Goal: Transaction & Acquisition: Book appointment/travel/reservation

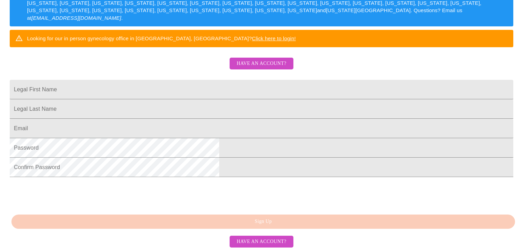
scroll to position [181, 0]
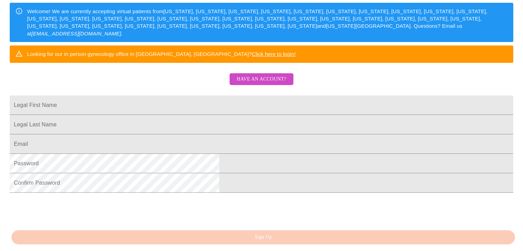
click at [257, 85] on button "Have an account?" at bounding box center [260, 79] width 63 height 12
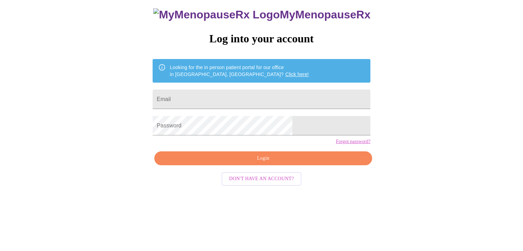
scroll to position [7, 0]
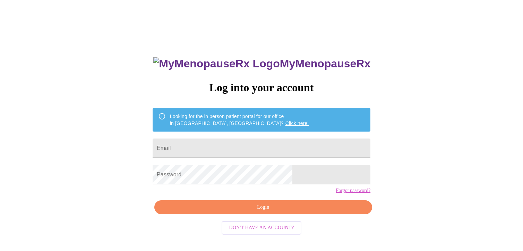
click at [229, 142] on input "Email" at bounding box center [261, 147] width 218 height 19
type input "[EMAIL_ADDRESS][DOMAIN_NAME]"
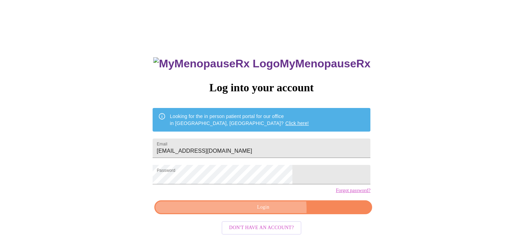
click at [270, 211] on span "Login" at bounding box center [263, 207] width 202 height 9
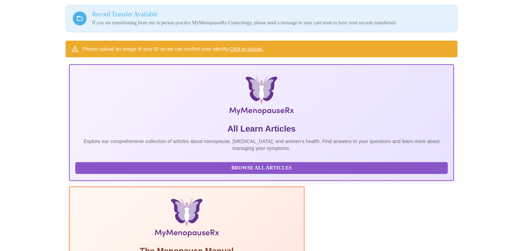
scroll to position [66, 0]
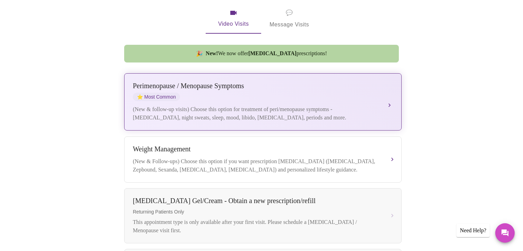
click at [233, 105] on div "(New & follow-up visits) Choose this option for treatment of peri/menopause sym…" at bounding box center [256, 113] width 246 height 17
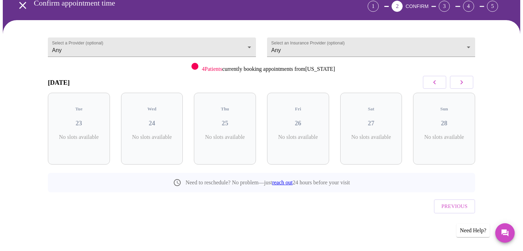
scroll to position [22, 0]
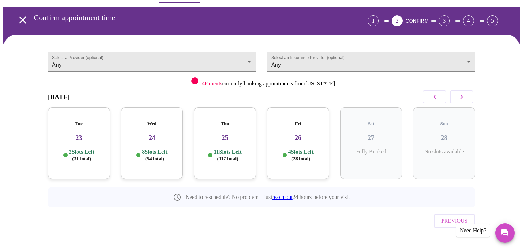
click at [81, 148] on p "2 Slots Left ( 31 Total)" at bounding box center [81, 155] width 25 height 14
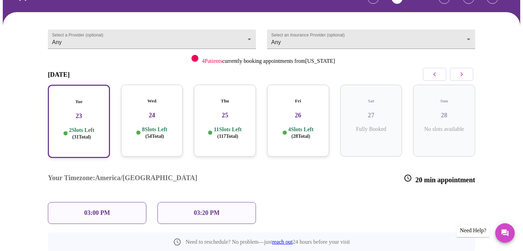
scroll to position [56, 0]
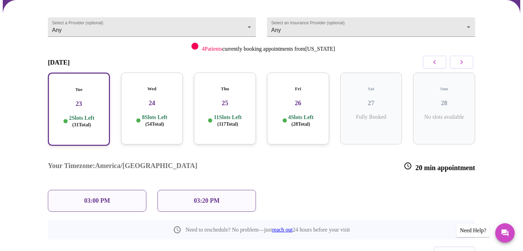
click at [90, 190] on div "03:00 PM" at bounding box center [97, 201] width 98 height 22
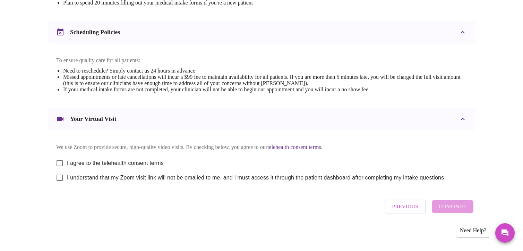
scroll to position [252, 0]
click at [60, 162] on input "I agree to the telehealth consent terms" at bounding box center [59, 163] width 15 height 15
checkbox input "true"
click at [59, 176] on input "I understand that my Zoom visit link will not be emailed to me, and I must acce…" at bounding box center [59, 177] width 15 height 15
checkbox input "true"
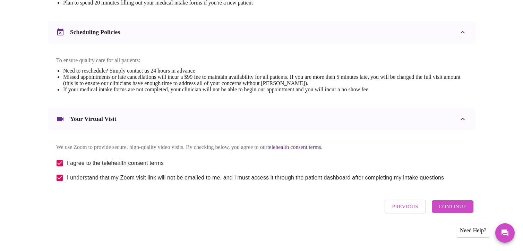
click at [449, 210] on span "Continue" at bounding box center [452, 206] width 28 height 9
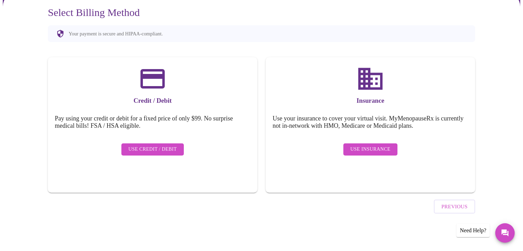
scroll to position [44, 0]
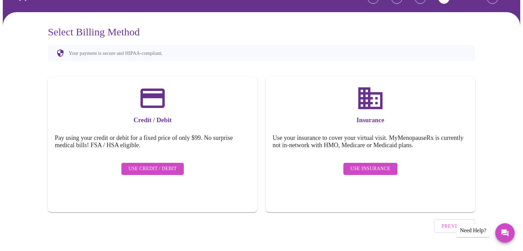
click at [379, 166] on span "Use Insurance" at bounding box center [370, 168] width 40 height 9
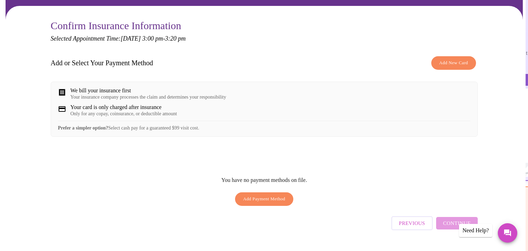
scroll to position [35, 0]
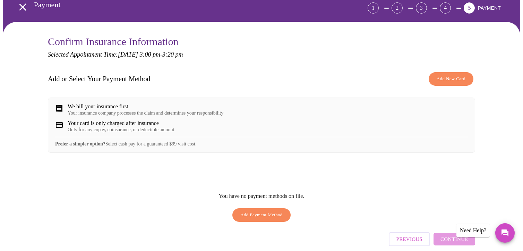
click at [439, 78] on span "Add New Card" at bounding box center [450, 79] width 29 height 8
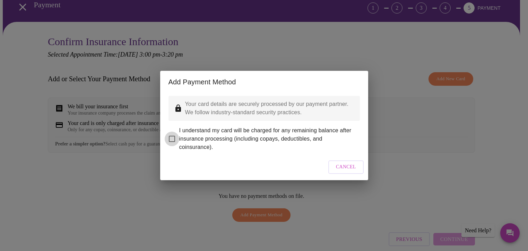
click at [170, 136] on input "I understand my card will be charged for any remaining balance after insurance …" at bounding box center [172, 138] width 15 height 15
checkbox input "true"
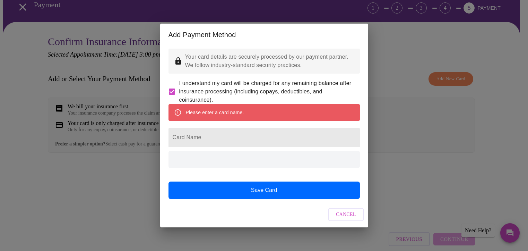
click at [229, 138] on input "Card Name" at bounding box center [263, 137] width 191 height 19
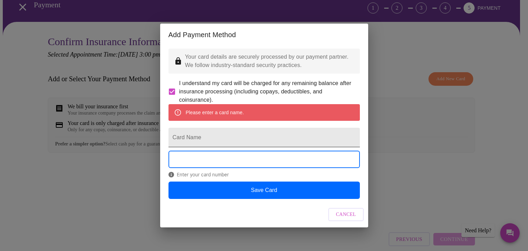
click at [229, 138] on input "Card Name" at bounding box center [263, 137] width 191 height 19
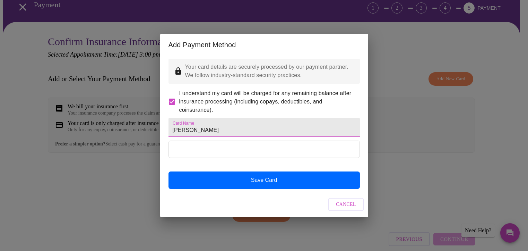
type input "[PERSON_NAME]"
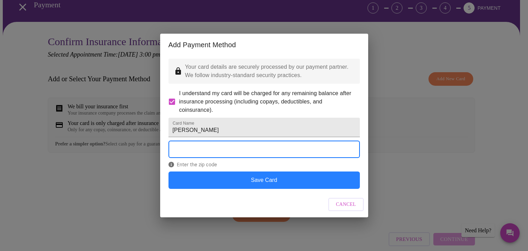
click at [265, 189] on button "Save Card" at bounding box center [263, 179] width 191 height 17
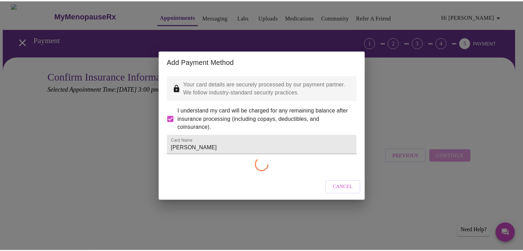
scroll to position [0, 0]
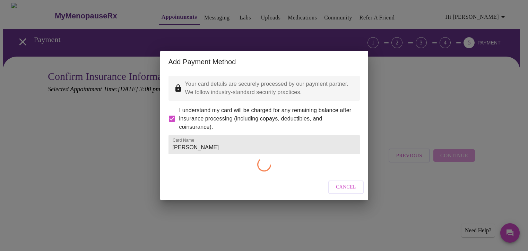
checkbox input "false"
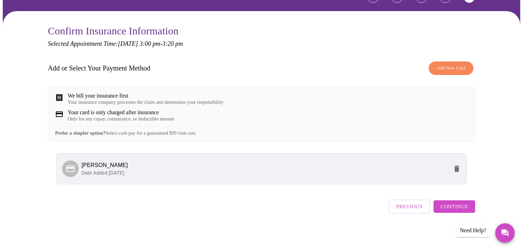
scroll to position [51, 0]
click at [452, 203] on button "Continue" at bounding box center [454, 206] width 42 height 12
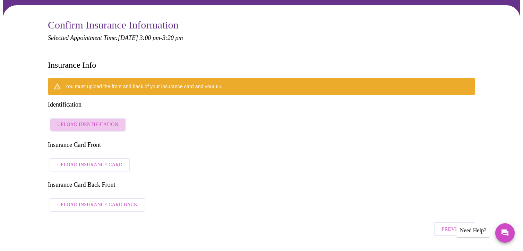
click at [108, 118] on button "Upload Identification" at bounding box center [88, 125] width 76 height 14
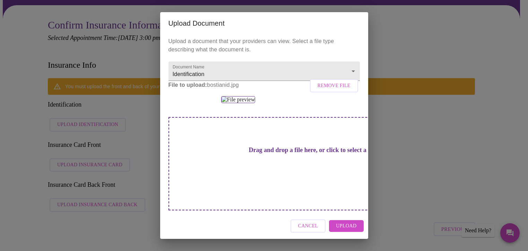
click at [356, 226] on span "Upload" at bounding box center [346, 225] width 20 height 9
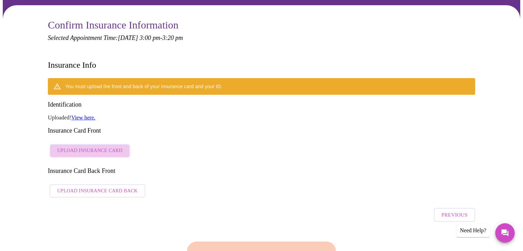
click at [98, 146] on span "Upload Insurance Card" at bounding box center [89, 150] width 65 height 9
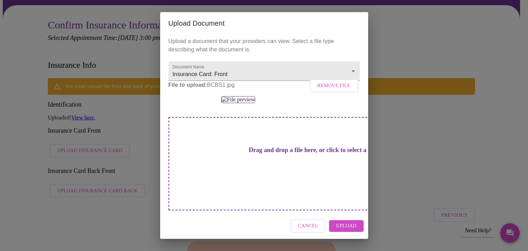
click at [345, 225] on span "Upload" at bounding box center [346, 225] width 20 height 9
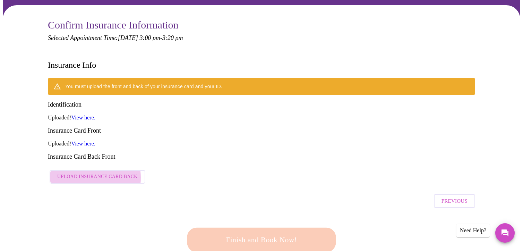
click at [83, 172] on span "Upload Insurance Card Back" at bounding box center [97, 176] width 80 height 9
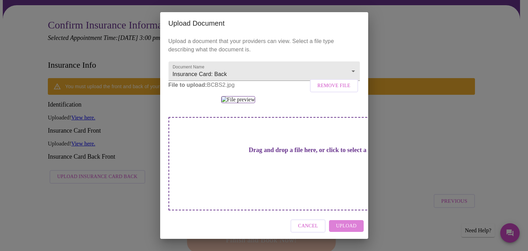
click at [349, 230] on span "Upload" at bounding box center [346, 225] width 20 height 9
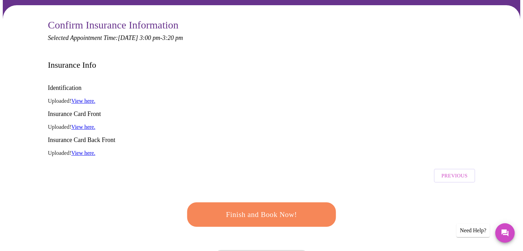
click at [308, 208] on span "Finish and Book Now!" at bounding box center [261, 214] width 128 height 13
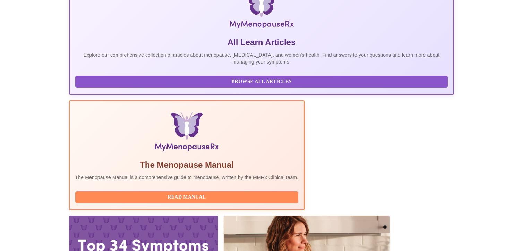
scroll to position [165, 0]
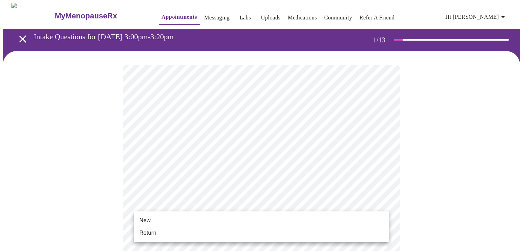
click at [181, 220] on li "New" at bounding box center [261, 220] width 255 height 12
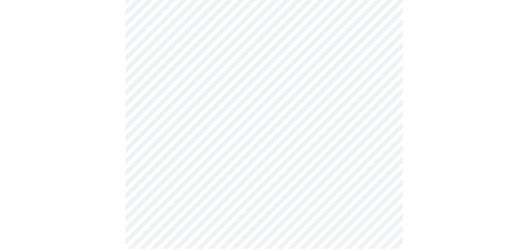
scroll to position [373, 0]
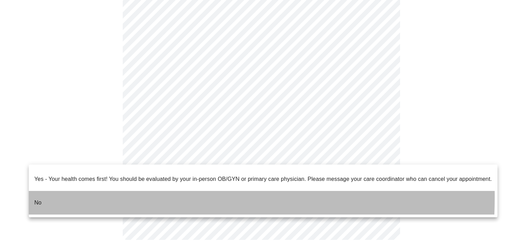
click at [42, 191] on li "No" at bounding box center [263, 203] width 469 height 24
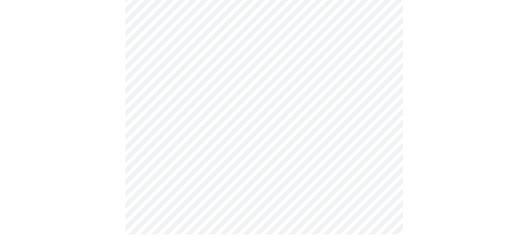
scroll to position [0, 0]
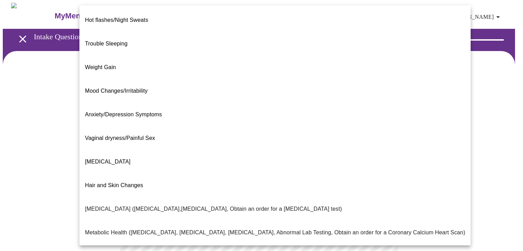
click at [352, 143] on body "MyMenopauseRx Appointments Messaging Labs Uploads Medications Community Refer a…" at bounding box center [261, 211] width 517 height 417
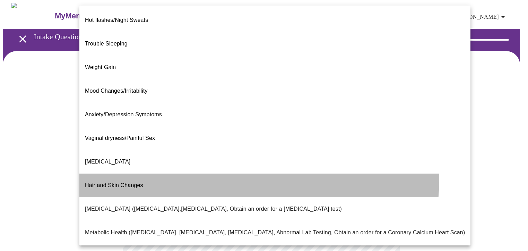
click at [131, 173] on li "Hair and Skin Changes" at bounding box center [274, 185] width 391 height 24
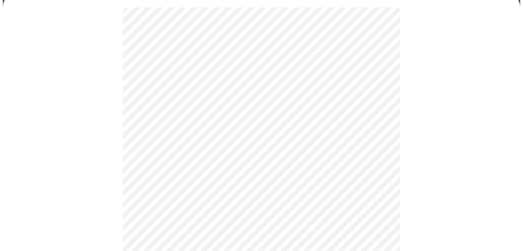
scroll to position [69, 0]
click at [277, 81] on body "MyMenopauseRx Appointments Messaging Labs Uploads Medications Community Refer a…" at bounding box center [261, 139] width 517 height 412
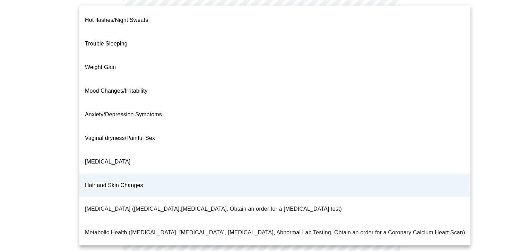
click at [465, 103] on div at bounding box center [264, 125] width 528 height 251
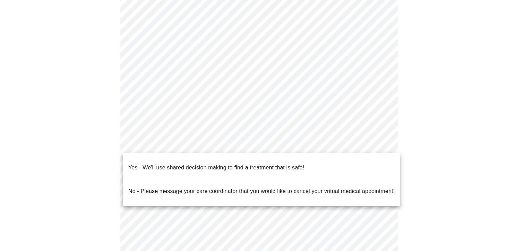
click at [270, 146] on body "MyMenopauseRx Appointments Messaging Labs Uploads Medications Community Refer a…" at bounding box center [261, 139] width 517 height 412
click at [264, 166] on p "Yes - We'll use shared decision making to find a treatment that is safe!" at bounding box center [216, 167] width 176 height 8
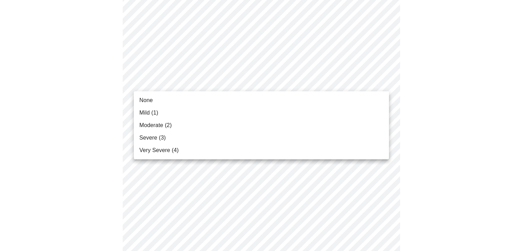
click at [208, 134] on li "Severe (3)" at bounding box center [261, 137] width 255 height 12
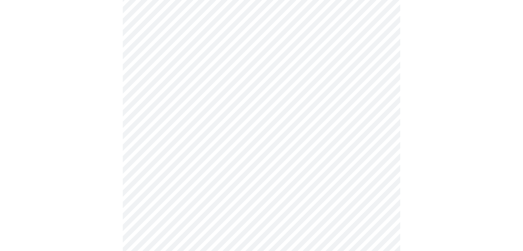
scroll to position [104, 0]
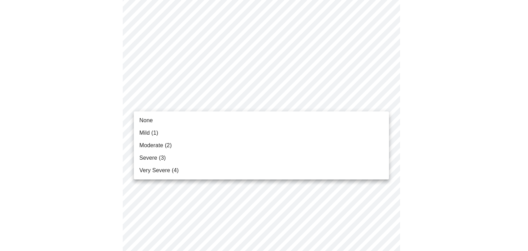
click at [303, 116] on li "None" at bounding box center [261, 120] width 255 height 12
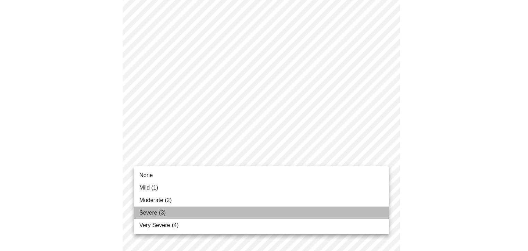
click at [157, 210] on span "Severe (3)" at bounding box center [152, 212] width 26 height 8
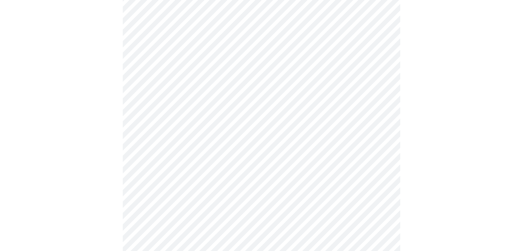
scroll to position [139, 0]
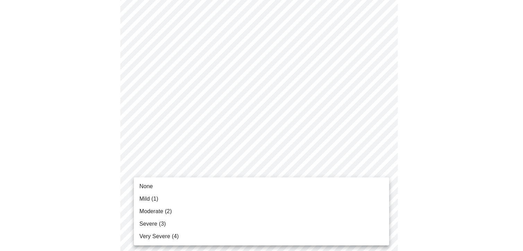
click at [202, 190] on li "None" at bounding box center [261, 186] width 255 height 12
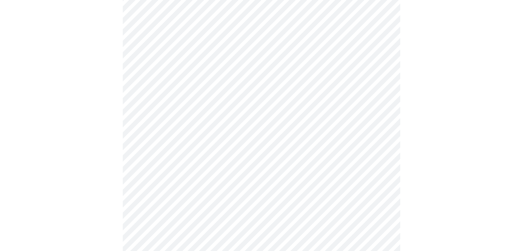
scroll to position [173, 0]
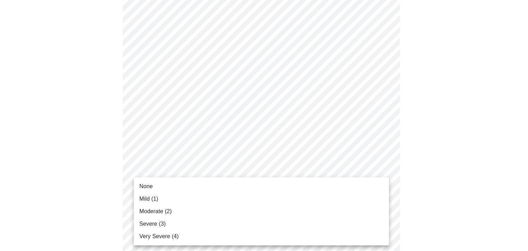
click at [191, 197] on li "Mild (1)" at bounding box center [261, 198] width 255 height 12
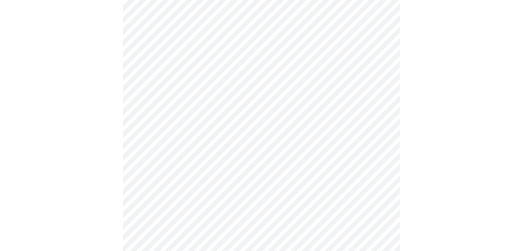
scroll to position [243, 0]
click at [237, 162] on body "MyMenopauseRx Appointments Messaging Labs Uploads Medications Community Refer a…" at bounding box center [261, 196] width 517 height 873
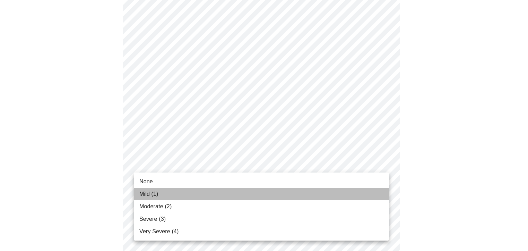
click at [213, 191] on li "Mild (1)" at bounding box center [261, 193] width 255 height 12
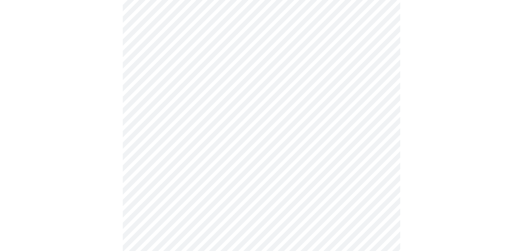
scroll to position [312, 0]
click at [236, 149] on body "MyMenopauseRx Appointments Messaging Labs Uploads Medications Community Refer a…" at bounding box center [261, 123] width 517 height 864
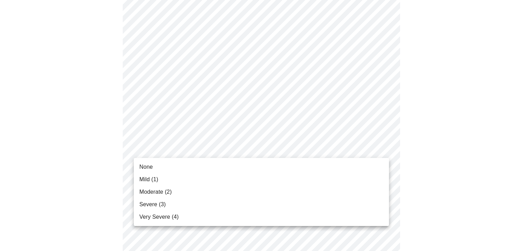
click at [189, 195] on li "Moderate (2)" at bounding box center [261, 191] width 255 height 12
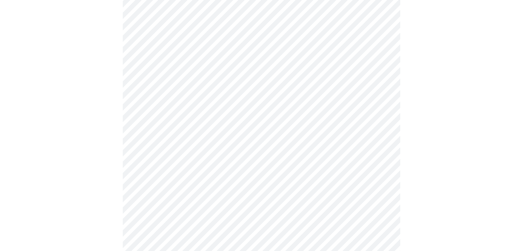
scroll to position [381, 0]
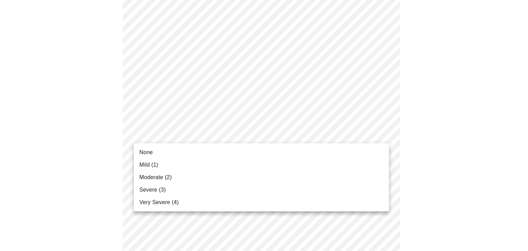
click at [245, 137] on body "MyMenopauseRx Appointments Messaging Labs Uploads Medications Community Refer a…" at bounding box center [264, 49] width 522 height 854
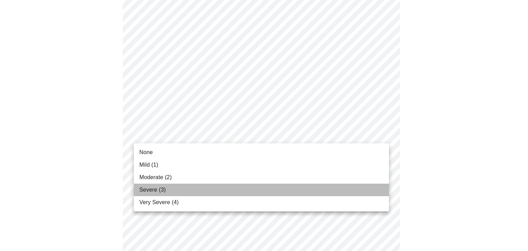
click at [216, 184] on li "Severe (3)" at bounding box center [261, 189] width 255 height 12
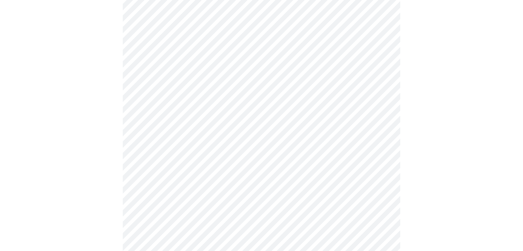
scroll to position [416, 0]
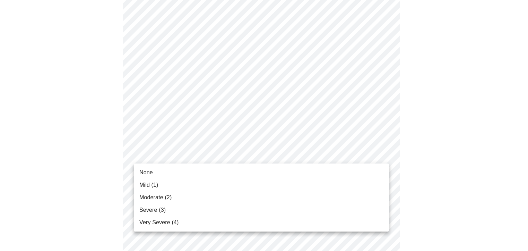
click at [235, 152] on body "MyMenopauseRx Appointments Messaging Labs Uploads Medications Community Refer a…" at bounding box center [264, 9] width 522 height 844
click at [199, 176] on li "None" at bounding box center [261, 172] width 255 height 12
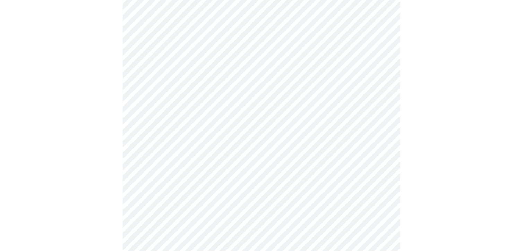
scroll to position [451, 0]
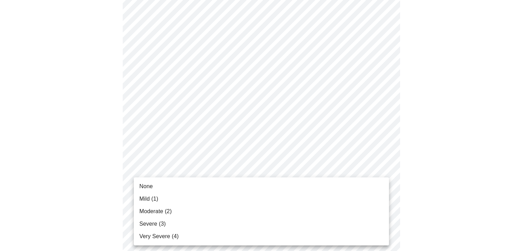
click at [171, 235] on span "Very Severe (4)" at bounding box center [158, 236] width 39 height 8
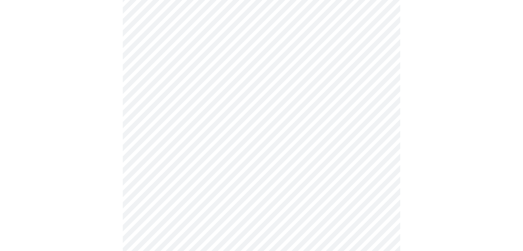
scroll to position [520, 0]
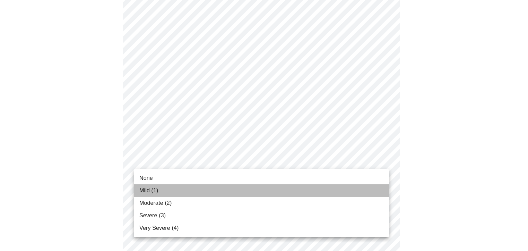
click at [228, 188] on li "Mild (1)" at bounding box center [261, 190] width 255 height 12
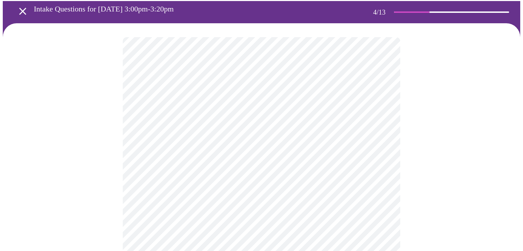
scroll to position [104, 0]
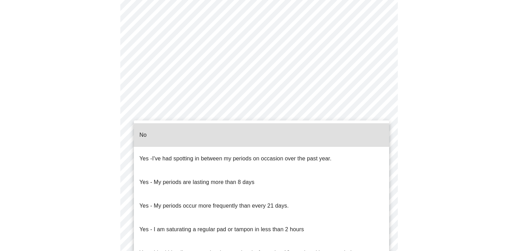
click at [251, 112] on body "MyMenopauseRx Appointments Messaging Labs Uploads Medications Community Refer a…" at bounding box center [261, 33] width 517 height 684
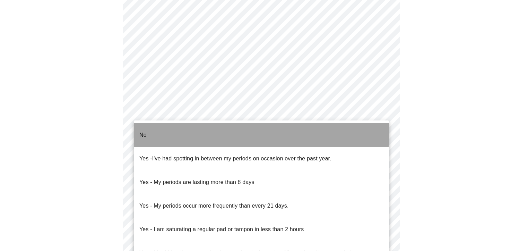
click at [244, 127] on li "No" at bounding box center [261, 135] width 255 height 24
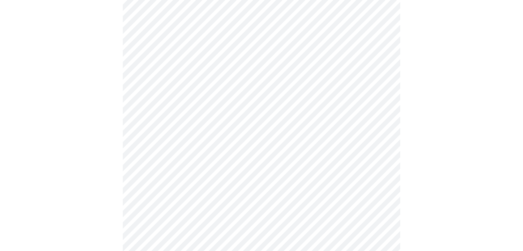
scroll to position [347, 0]
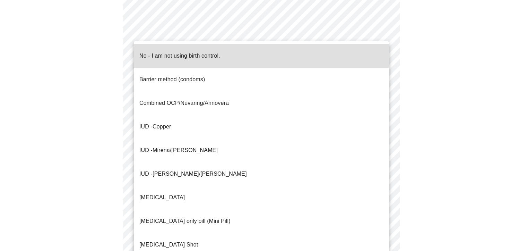
click at [202, 52] on p "No - I am not using birth control." at bounding box center [179, 56] width 81 height 8
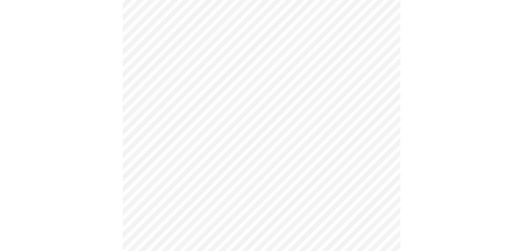
scroll to position [381, 0]
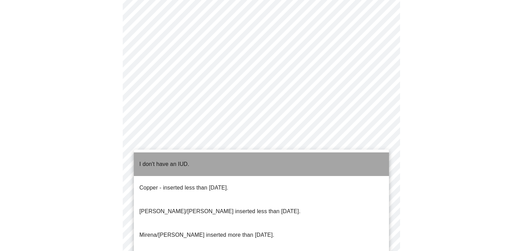
click at [211, 156] on li "I don't have an IUD." at bounding box center [261, 164] width 255 height 24
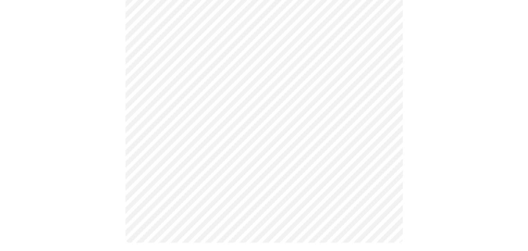
scroll to position [421, 0]
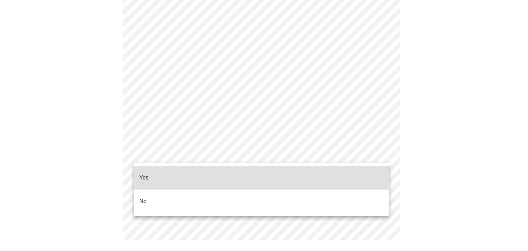
click at [191, 169] on li "Yes" at bounding box center [261, 178] width 255 height 24
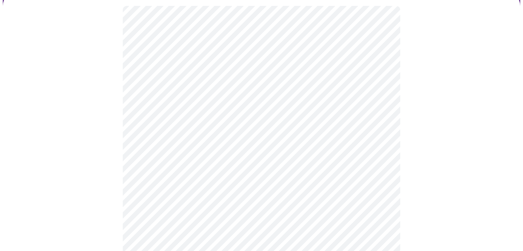
scroll to position [69, 0]
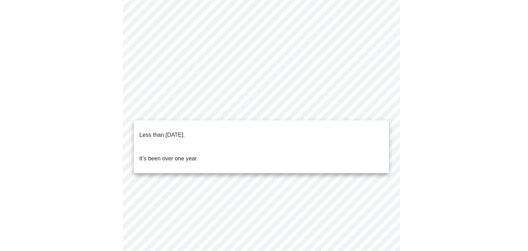
click at [373, 114] on body "MyMenopauseRx Appointments Messaging Labs Uploads Medications Community Refer a…" at bounding box center [264, 213] width 522 height 561
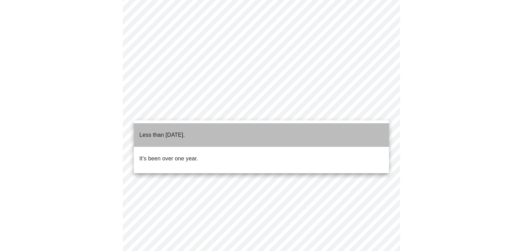
click at [252, 129] on li "Less than [DATE]." at bounding box center [261, 135] width 255 height 24
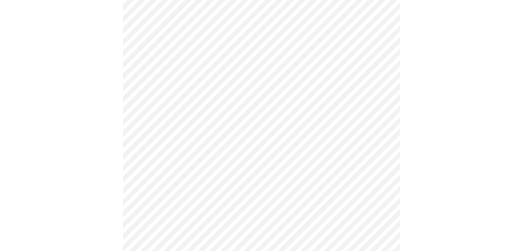
scroll to position [104, 0]
click at [252, 129] on body "MyMenopauseRx Appointments Messaging Labs Uploads Medications Community Refer a…" at bounding box center [261, 177] width 517 height 557
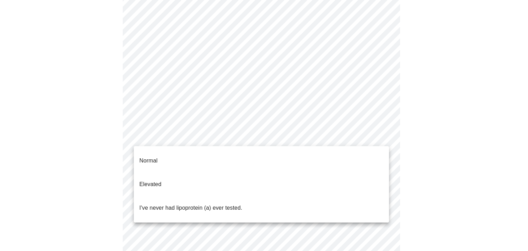
click at [234, 150] on li "Normal" at bounding box center [261, 161] width 255 height 24
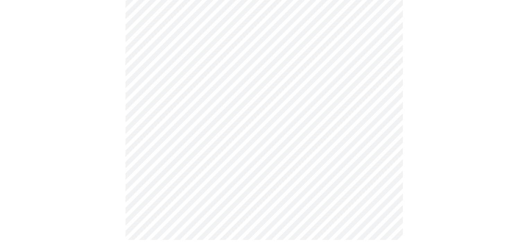
scroll to position [0, 0]
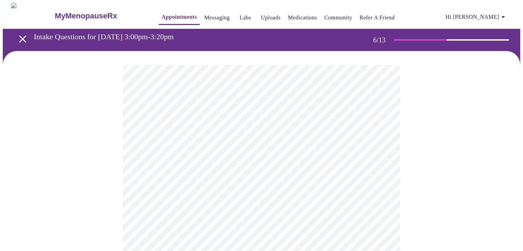
click at [230, 199] on body "MyMenopauseRx Appointments Messaging Labs Uploads Medications Community Refer a…" at bounding box center [261, 188] width 517 height 370
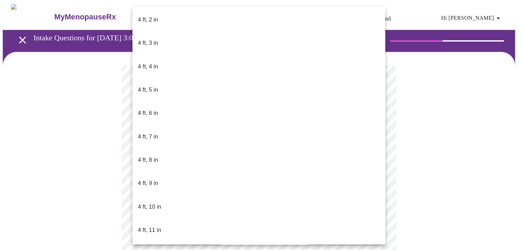
scroll to position [347, 0]
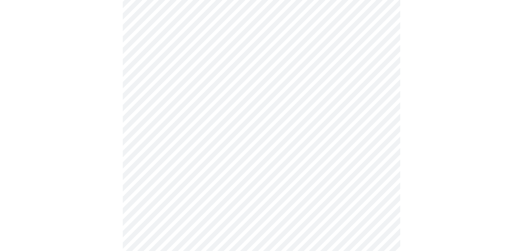
scroll to position [1768, 0]
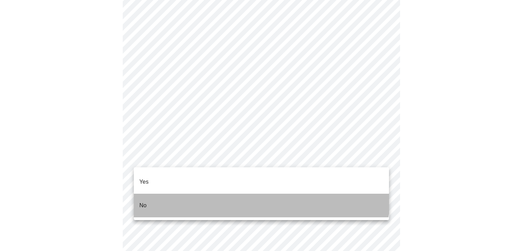
click at [257, 193] on li "No" at bounding box center [261, 205] width 255 height 24
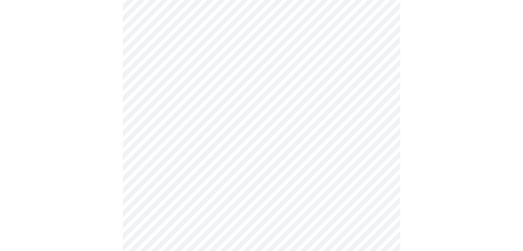
scroll to position [381, 0]
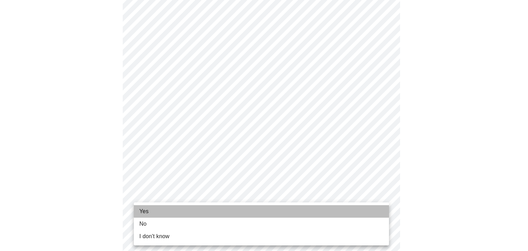
click at [261, 207] on li "Yes" at bounding box center [261, 211] width 255 height 12
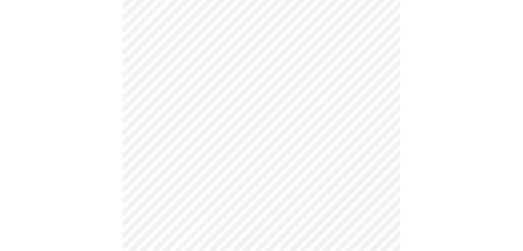
scroll to position [0, 0]
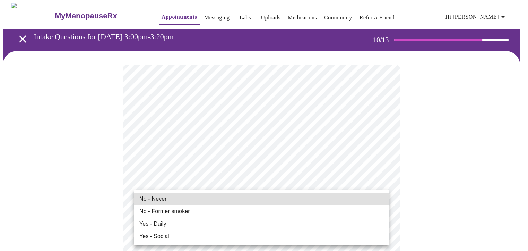
click at [236, 200] on li "No - Never" at bounding box center [261, 198] width 255 height 12
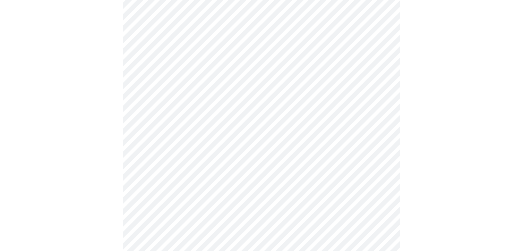
scroll to position [555, 0]
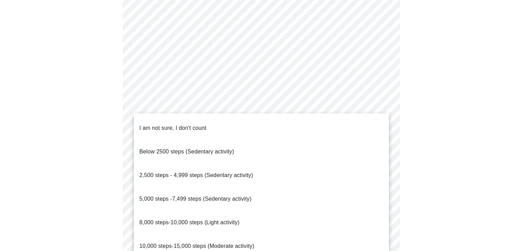
click at [248, 172] on span "2,500 steps - 4,999 steps (Sedentary activity)" at bounding box center [196, 175] width 114 height 6
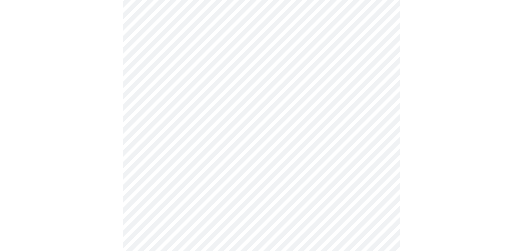
scroll to position [624, 0]
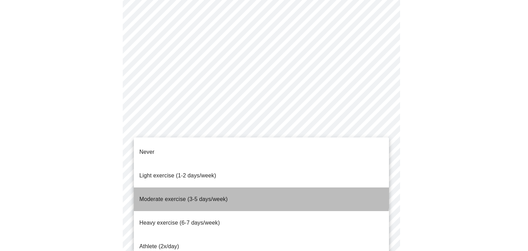
click at [234, 187] on li "Moderate exercise (3-5 days/week)" at bounding box center [261, 199] width 255 height 24
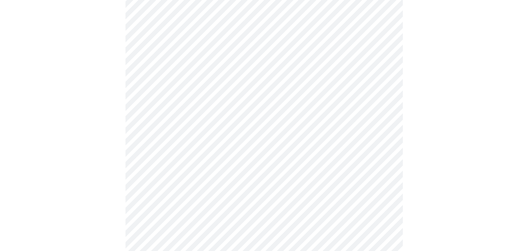
scroll to position [649, 0]
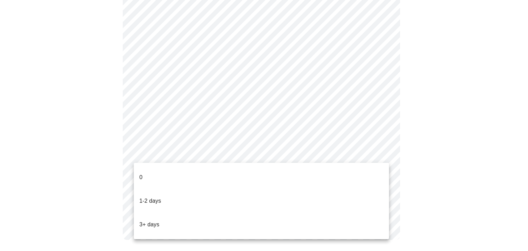
click at [208, 212] on li "3+ days" at bounding box center [261, 224] width 255 height 24
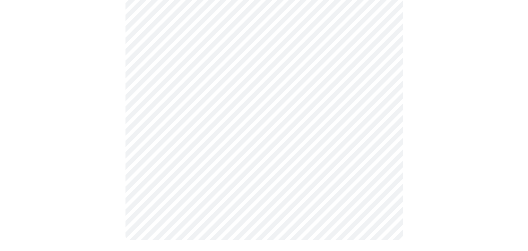
scroll to position [0, 0]
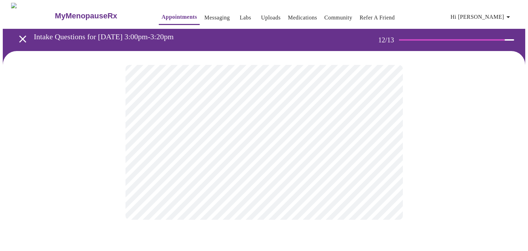
click at [304, 147] on body "MyMenopauseRx Appointments Messaging Labs Uploads Medications Community Refer a…" at bounding box center [264, 118] width 522 height 230
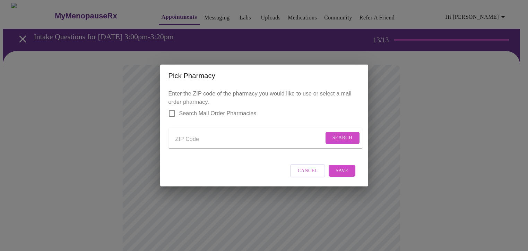
click at [181, 133] on input "Send a message to your care team" at bounding box center [249, 138] width 148 height 11
type input "60181"
click at [337, 139] on span "Search" at bounding box center [342, 137] width 20 height 9
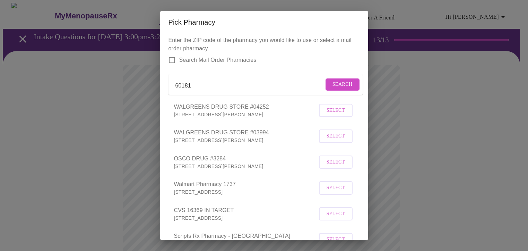
click at [334, 140] on span "Select" at bounding box center [335, 136] width 18 height 9
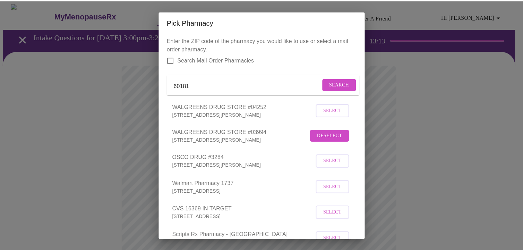
scroll to position [186, 0]
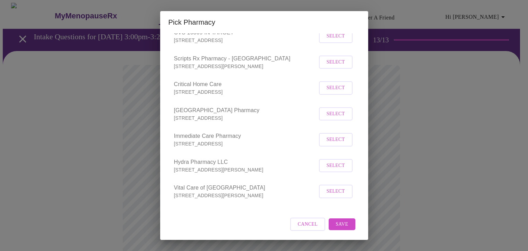
click at [335, 226] on span "Save" at bounding box center [341, 224] width 12 height 9
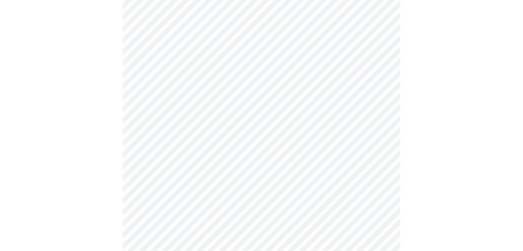
scroll to position [139, 0]
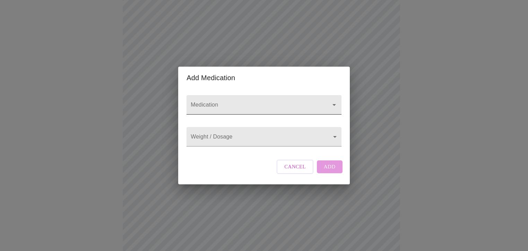
click at [262, 102] on input "Medication" at bounding box center [253, 108] width 129 height 13
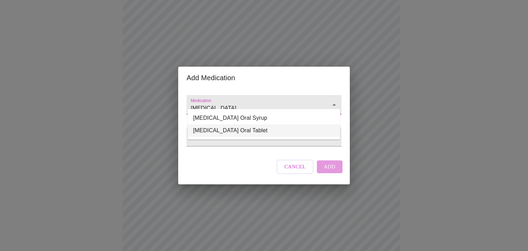
click at [242, 128] on li "[MEDICAL_DATA] Oral Tablet" at bounding box center [263, 130] width 152 height 12
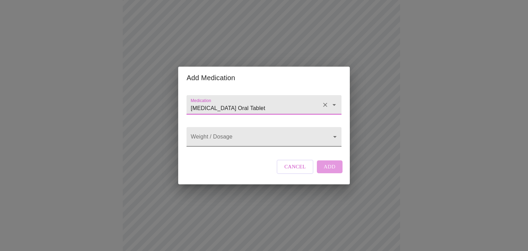
type input "[MEDICAL_DATA] Oral Tablet"
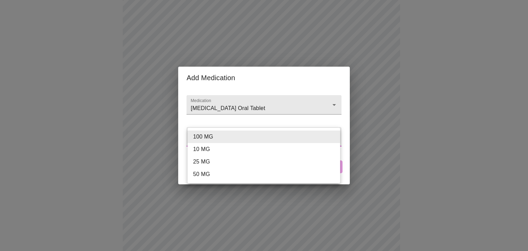
click at [236, 136] on body "MyMenopauseRx Appointments Messaging Labs Uploads Medications Community Refer a…" at bounding box center [264, 124] width 522 height 521
click at [224, 151] on li "10 MG" at bounding box center [263, 149] width 152 height 12
type input "10 MG"
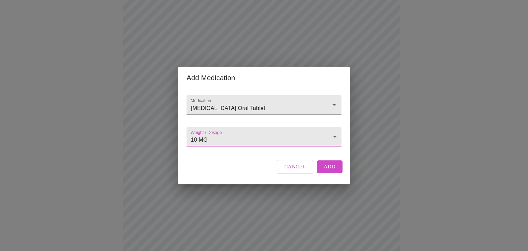
click at [320, 173] on button "Add" at bounding box center [330, 166] width 26 height 12
click at [202, 102] on input "Medication" at bounding box center [253, 108] width 129 height 13
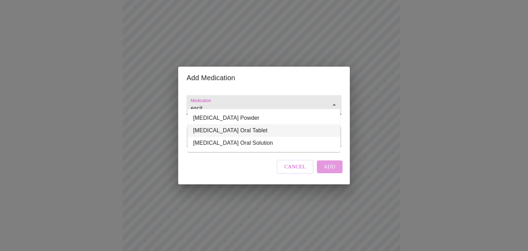
click at [232, 129] on li "[MEDICAL_DATA] Oral Tablet" at bounding box center [263, 130] width 152 height 12
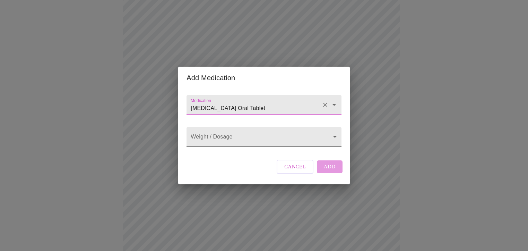
type input "[MEDICAL_DATA] Oral Tablet"
click at [231, 137] on body "MyMenopauseRx Appointments Messaging Labs Uploads Medications Community Refer a…" at bounding box center [264, 132] width 522 height 537
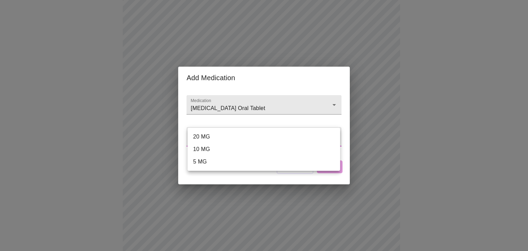
click at [229, 138] on li "20 MG" at bounding box center [263, 136] width 152 height 12
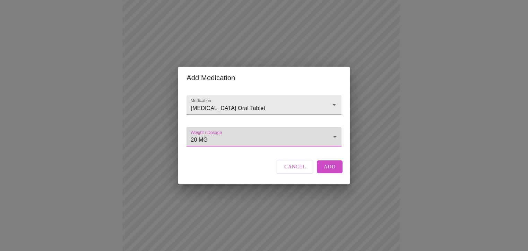
type input "20 MG"
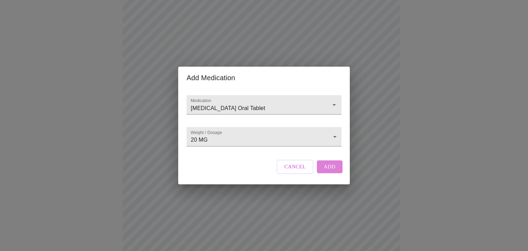
click at [325, 171] on span "Add" at bounding box center [330, 166] width 12 height 9
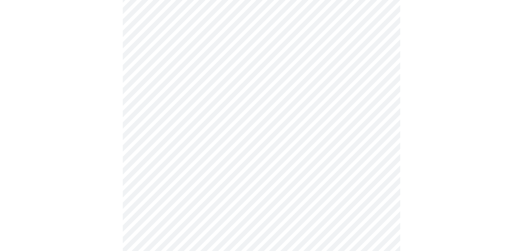
scroll to position [312, 0]
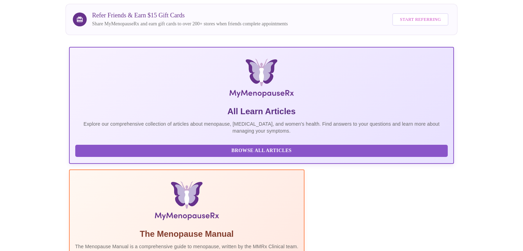
scroll to position [165, 0]
